Goal: Obtain resource: Obtain resource

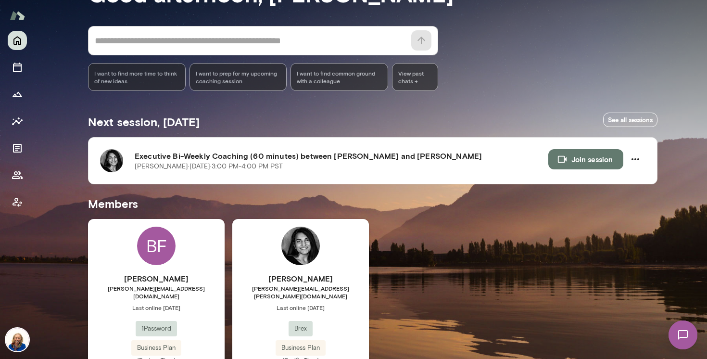
scroll to position [112, 0]
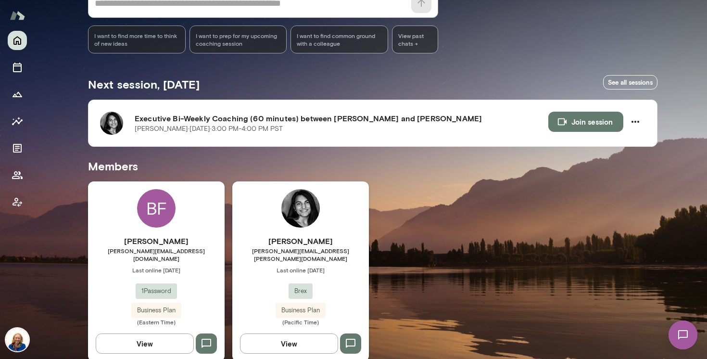
click at [311, 252] on span "[PERSON_NAME][EMAIL_ADDRESS][PERSON_NAME][DOMAIN_NAME]" at bounding box center [300, 254] width 137 height 15
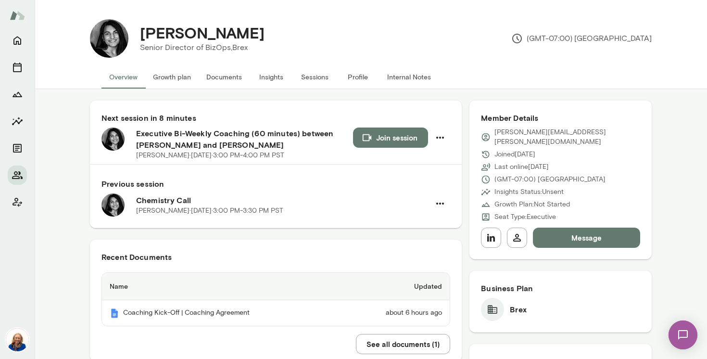
click at [224, 85] on button "Documents" at bounding box center [224, 76] width 51 height 23
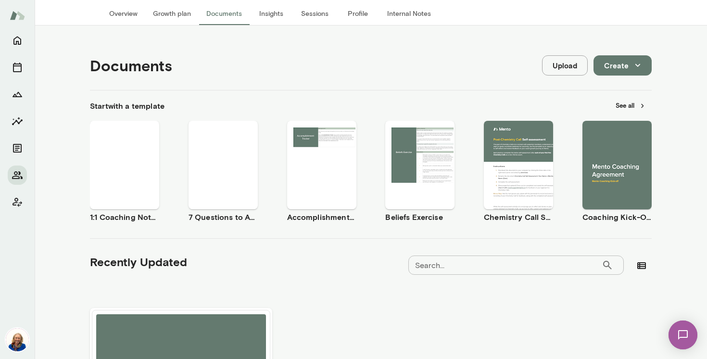
scroll to position [74, 0]
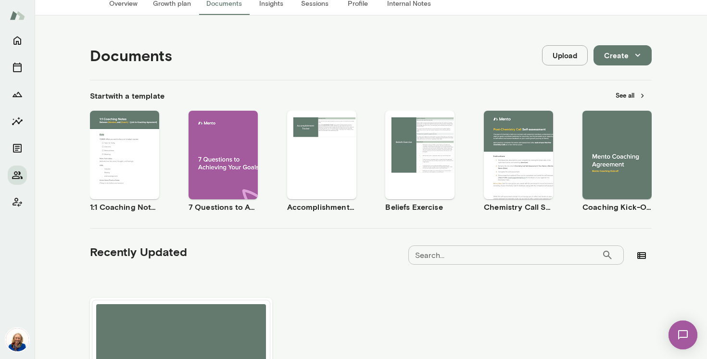
click at [615, 146] on span "Use template" at bounding box center [622, 147] width 35 height 8
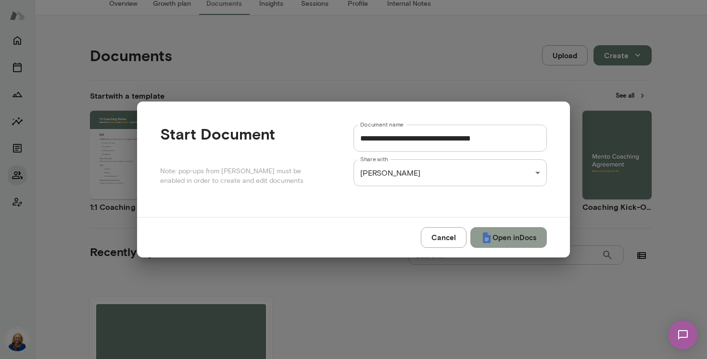
click at [501, 237] on button "Open in Docs" at bounding box center [508, 237] width 76 height 20
click at [447, 237] on div "Cancel Open in Docs" at bounding box center [353, 237] width 433 height 40
click at [447, 238] on div "Cancel Open in Docs" at bounding box center [353, 237] width 433 height 40
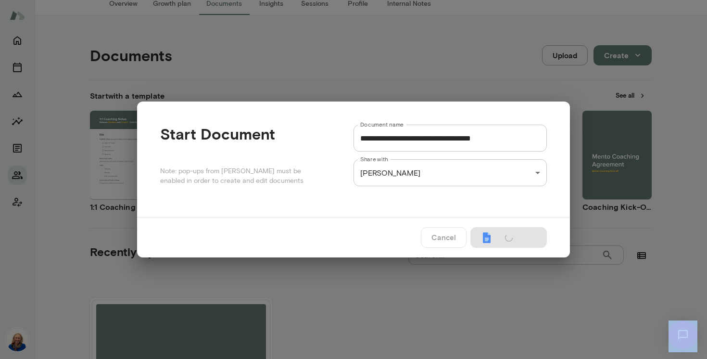
click at [447, 238] on div "Cancel Open in Docs" at bounding box center [353, 237] width 433 height 40
drag, startPoint x: 447, startPoint y: 238, endPoint x: 450, endPoint y: 231, distance: 6.9
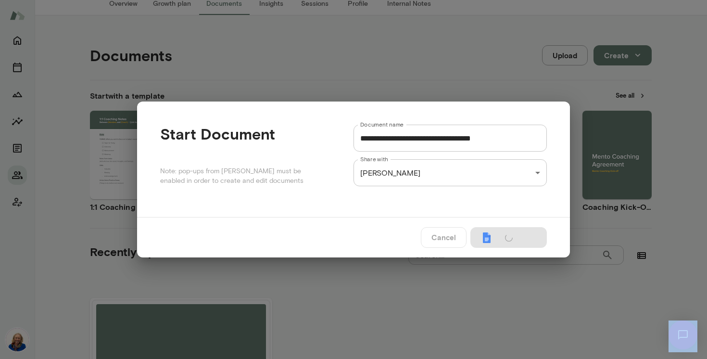
click at [447, 237] on div "Cancel Open in Docs" at bounding box center [353, 237] width 433 height 40
click at [539, 0] on div "**********" at bounding box center [353, 0] width 707 height 0
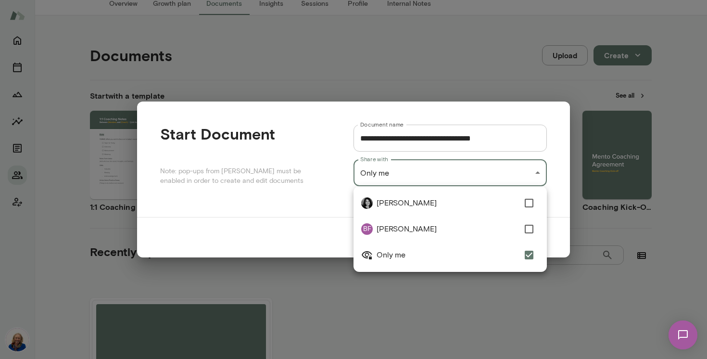
click at [331, 210] on div at bounding box center [353, 179] width 707 height 359
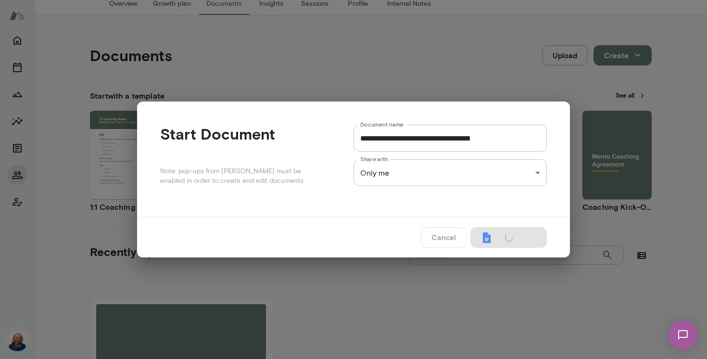
click at [426, 238] on div "Cancel Open in Docs" at bounding box center [353, 237] width 433 height 40
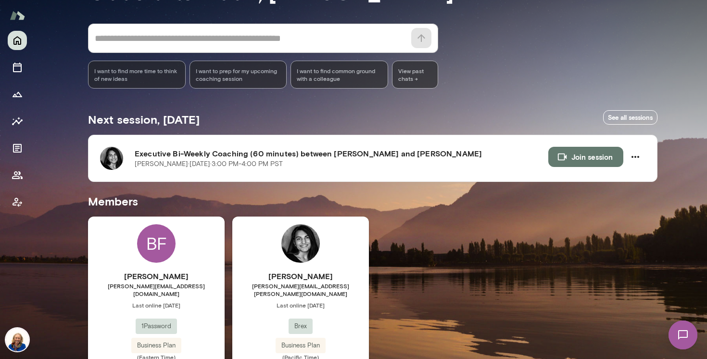
scroll to position [77, 0]
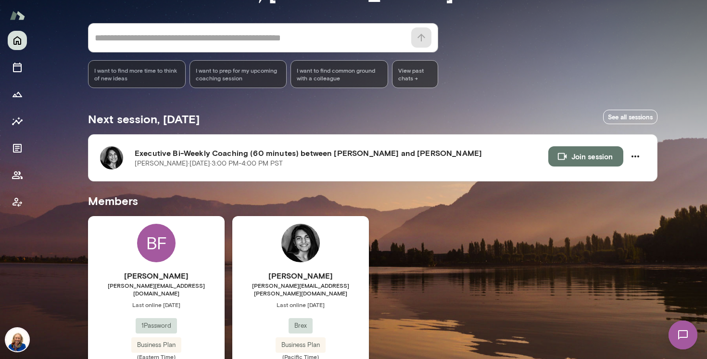
click at [322, 308] on div "[PERSON_NAME] [PERSON_NAME][EMAIL_ADDRESS][PERSON_NAME][DOMAIN_NAME] Last onlin…" at bounding box center [300, 315] width 137 height 90
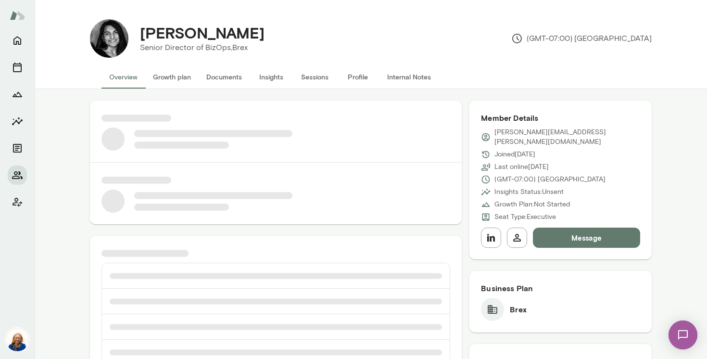
click at [221, 76] on button "Documents" at bounding box center [224, 76] width 51 height 23
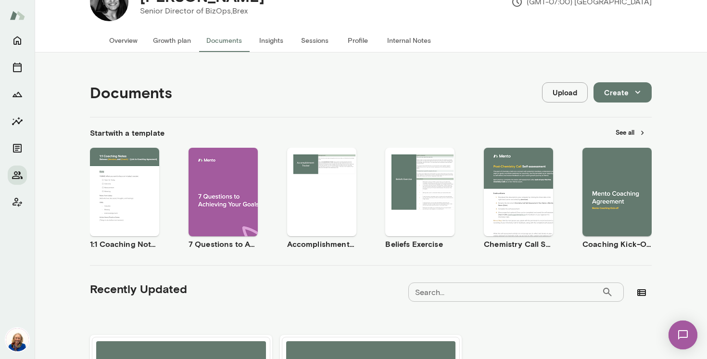
scroll to position [43, 0]
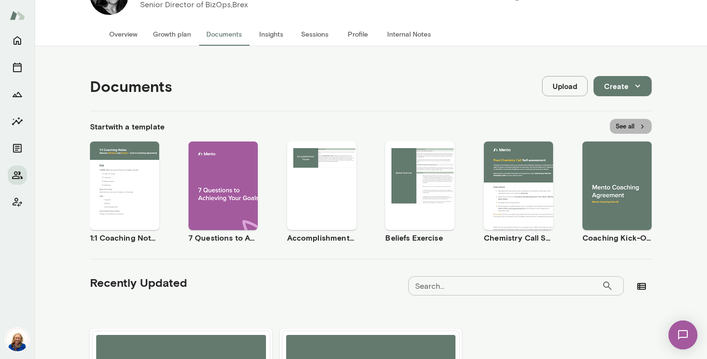
click at [620, 127] on button "See all" at bounding box center [631, 126] width 42 height 15
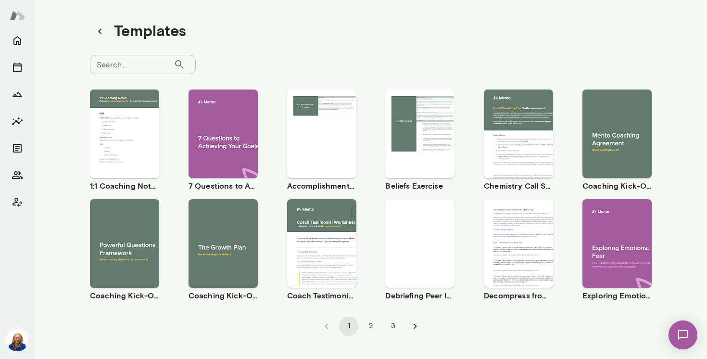
click at [114, 272] on div "Use template Preview" at bounding box center [124, 243] width 69 height 89
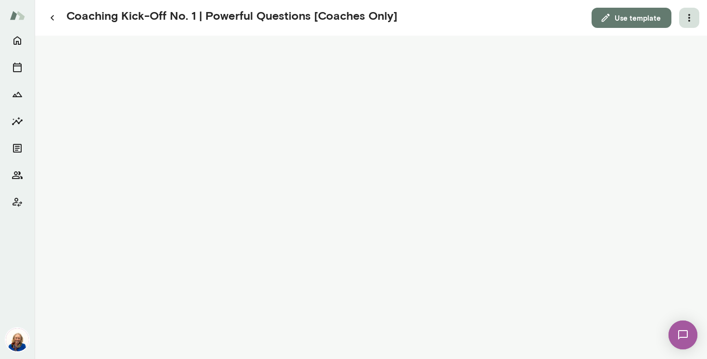
click at [689, 14] on icon "button" at bounding box center [689, 18] width 2 height 8
click at [675, 40] on link "Download" at bounding box center [666, 43] width 53 height 12
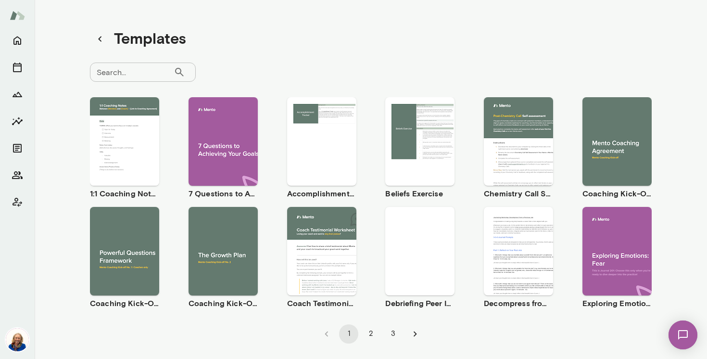
click at [131, 136] on span "Use template" at bounding box center [130, 133] width 35 height 8
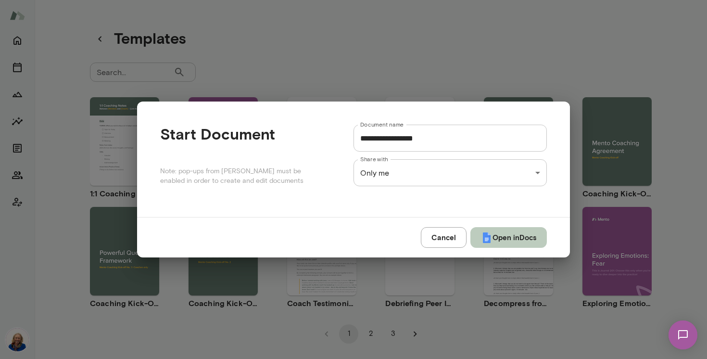
click at [490, 235] on button "Open in Docs" at bounding box center [508, 237] width 76 height 20
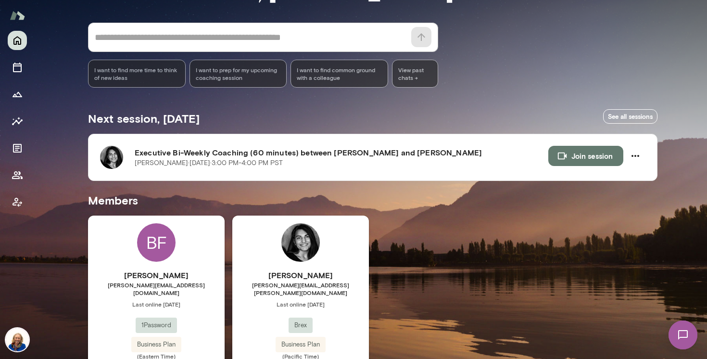
scroll to position [118, 0]
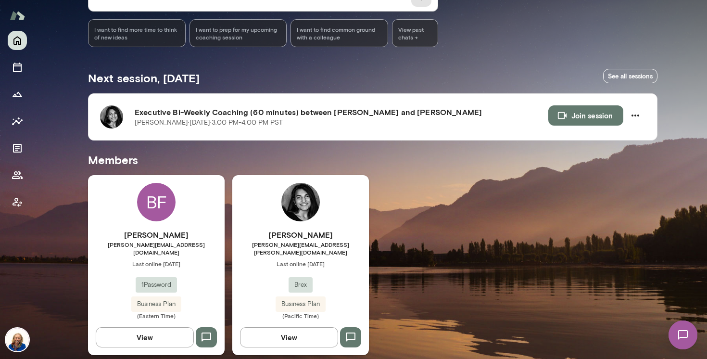
click at [339, 260] on span "Last online [DATE]" at bounding box center [300, 264] width 137 height 8
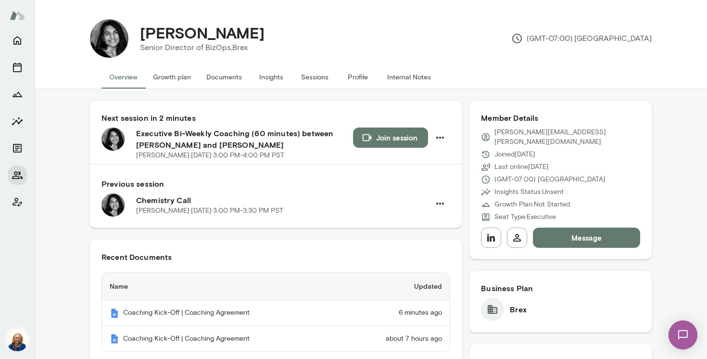
click at [388, 134] on button "Join session" at bounding box center [390, 137] width 75 height 20
